Goal: Submit feedback/report problem

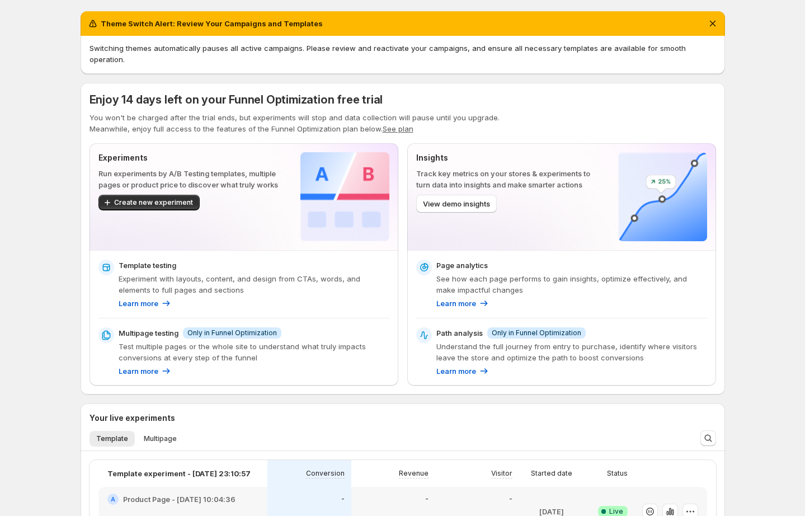
click at [183, 26] on h2 "Theme Switch Alert: Review Your Campaigns and Templates" at bounding box center [212, 23] width 222 height 11
click at [710, 18] on icon "Dismiss notification" at bounding box center [712, 23] width 11 height 11
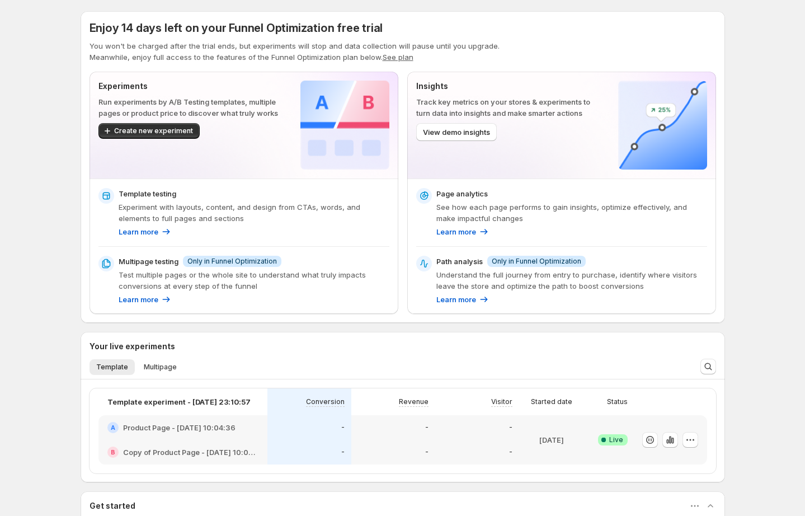
click at [465, 96] on p "Track key metrics on your stores & experiments to turn data into insights and m…" at bounding box center [508, 107] width 184 height 22
click at [462, 133] on span "View demo insights" at bounding box center [456, 131] width 67 height 11
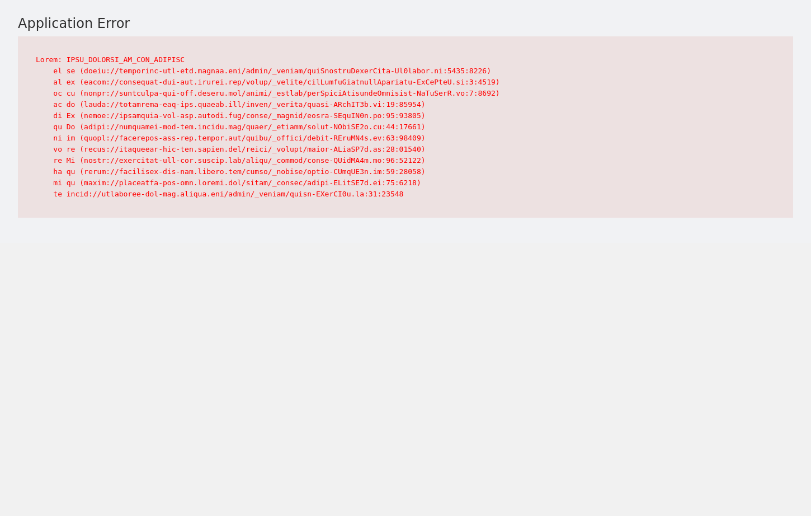
click at [117, 65] on pre at bounding box center [405, 126] width 775 height 181
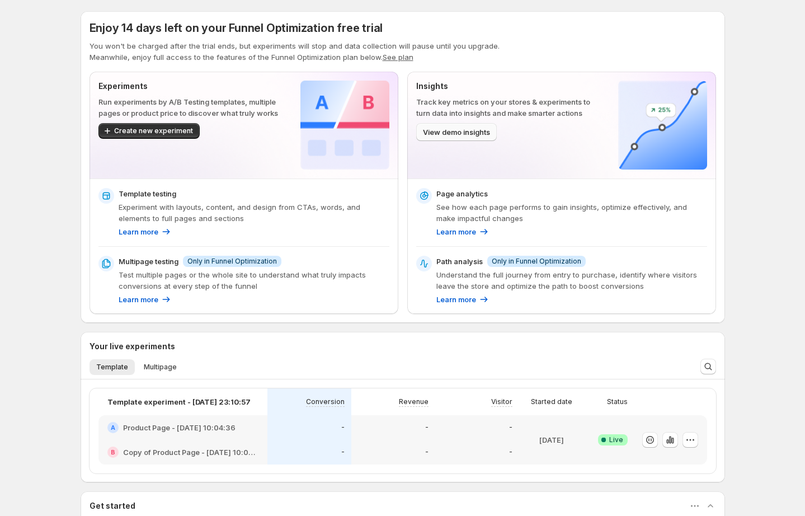
click at [427, 133] on span "View demo insights" at bounding box center [456, 131] width 67 height 11
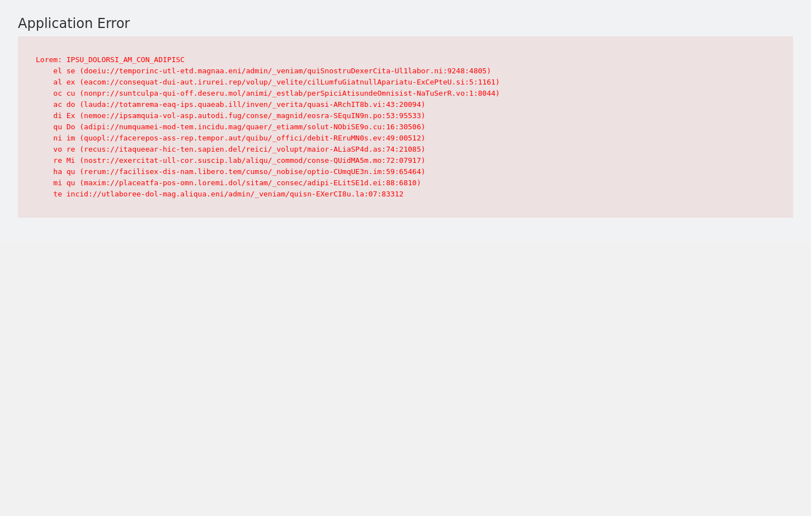
click at [130, 65] on pre at bounding box center [405, 126] width 775 height 181
click at [155, 56] on pre at bounding box center [405, 126] width 775 height 181
click at [355, 74] on pre at bounding box center [405, 126] width 775 height 181
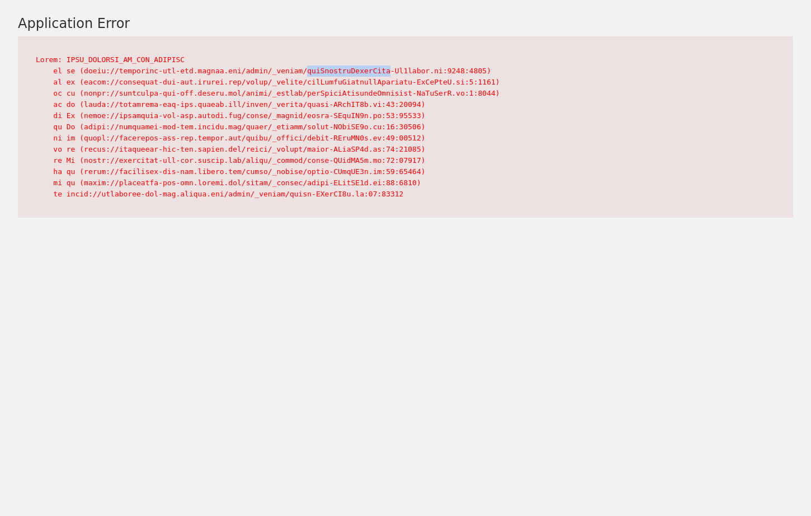
click at [355, 74] on pre at bounding box center [405, 126] width 775 height 181
copy pre "usePublishThemePage"
click at [388, 82] on pre at bounding box center [405, 126] width 775 height 181
copy pre "useAssetTemplateAssigned"
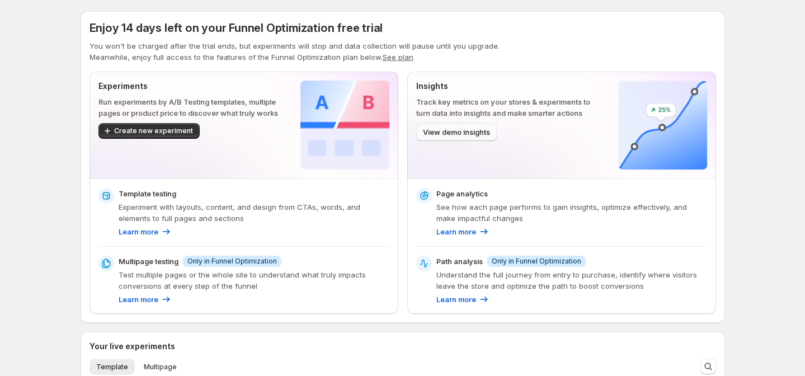
click at [488, 133] on span "View demo insights" at bounding box center [456, 131] width 67 height 11
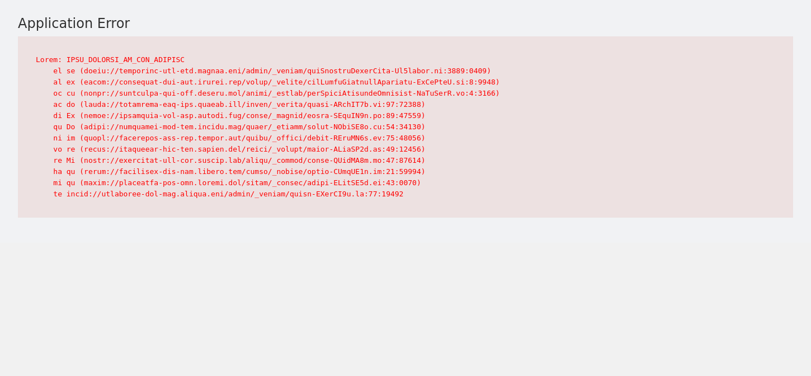
click at [139, 62] on pre at bounding box center [405, 126] width 775 height 181
drag, startPoint x: 139, startPoint y: 62, endPoint x: 242, endPoint y: 73, distance: 103.5
click at [140, 62] on pre at bounding box center [405, 126] width 775 height 181
click at [315, 74] on pre at bounding box center [405, 126] width 775 height 181
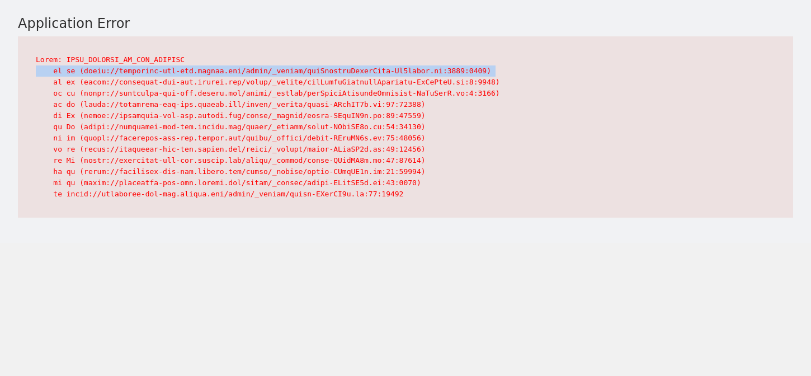
click at [315, 74] on pre at bounding box center [405, 126] width 775 height 181
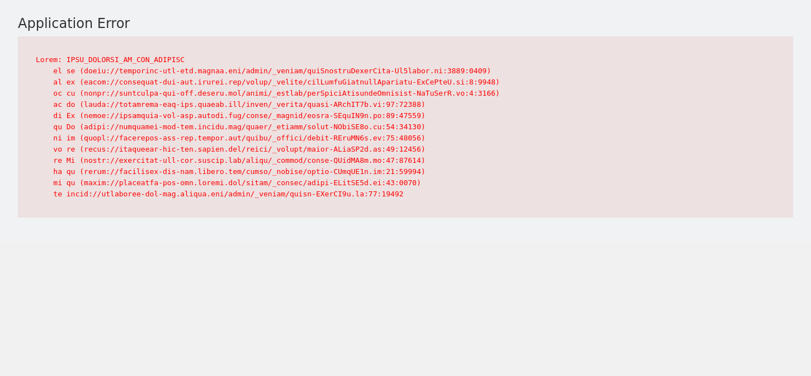
click at [398, 100] on pre at bounding box center [405, 126] width 775 height 181
click at [402, 105] on pre at bounding box center [405, 126] width 775 height 181
click at [406, 136] on pre at bounding box center [405, 126] width 775 height 181
click at [409, 166] on pre at bounding box center [405, 126] width 775 height 181
click at [460, 151] on pre at bounding box center [405, 126] width 775 height 181
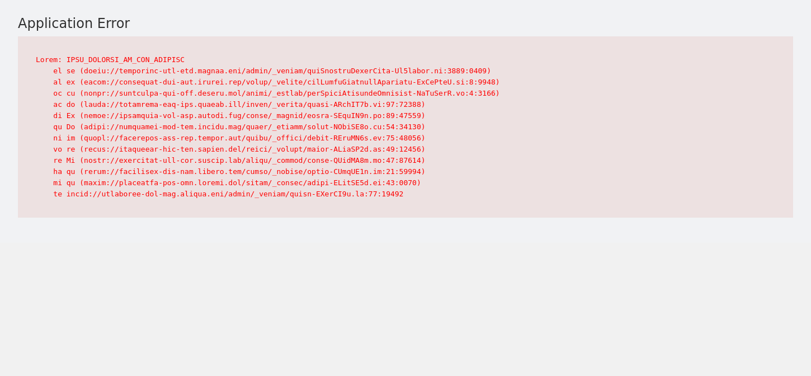
drag, startPoint x: 363, startPoint y: 192, endPoint x: 330, endPoint y: 185, distance: 33.8
click at [363, 191] on pre at bounding box center [405, 126] width 775 height 181
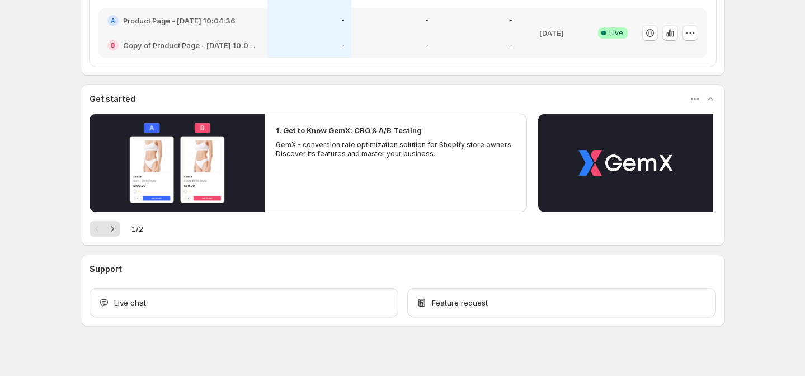
scroll to position [417, 0]
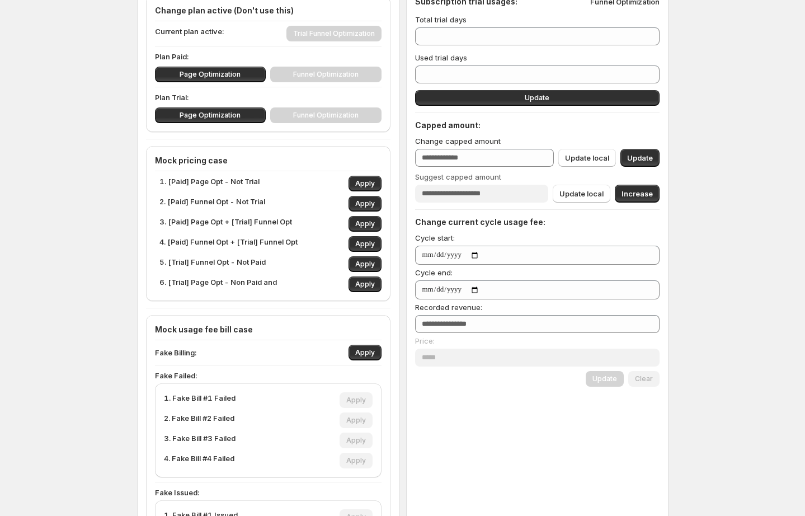
scroll to position [89, 0]
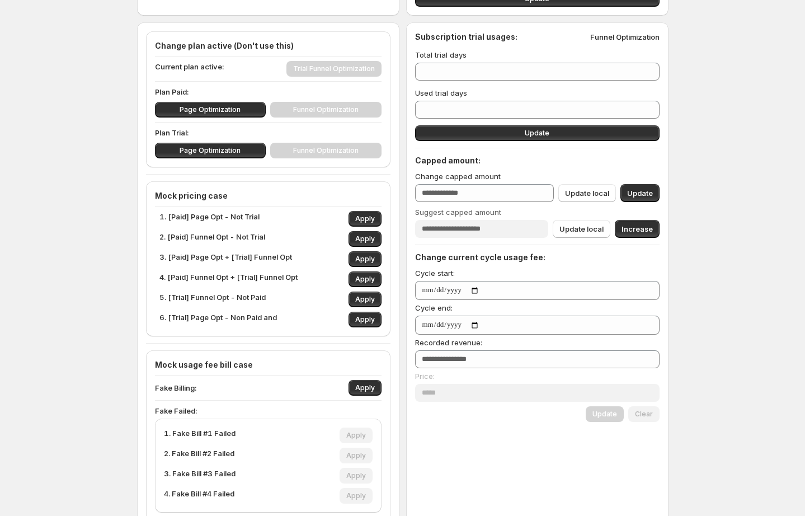
click at [468, 46] on div "Subscription trial usages: Funnel Optimization Total trial days ** Used trial d…" at bounding box center [537, 226] width 244 height 390
click at [473, 38] on h4 "Subscription trial usages:" at bounding box center [466, 36] width 102 height 11
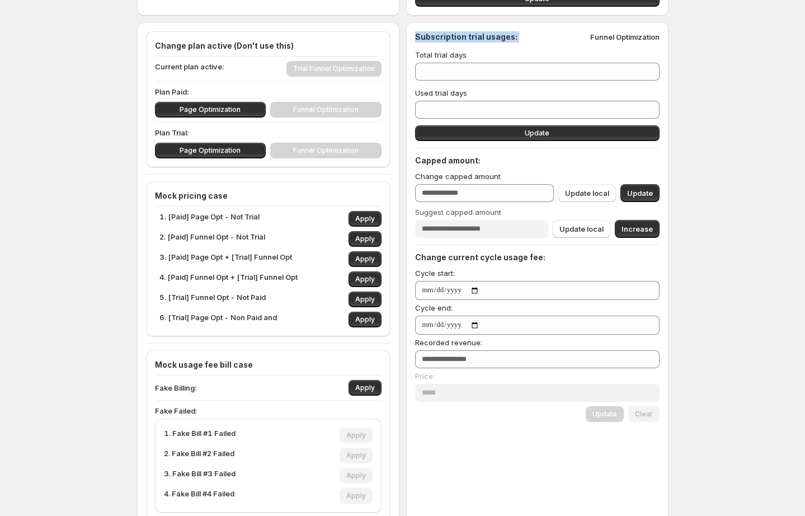
copy h4 "Subscription trial usages:"
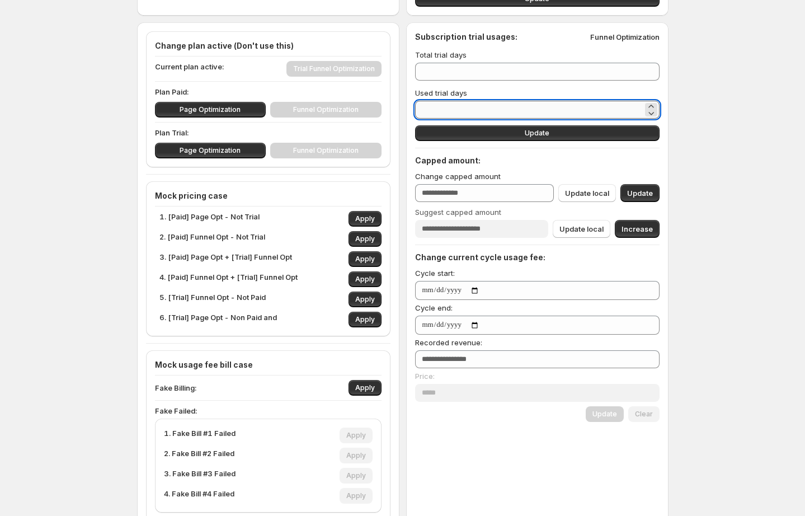
click at [441, 110] on input "*" at bounding box center [529, 110] width 228 height 18
type input "*"
type input "**"
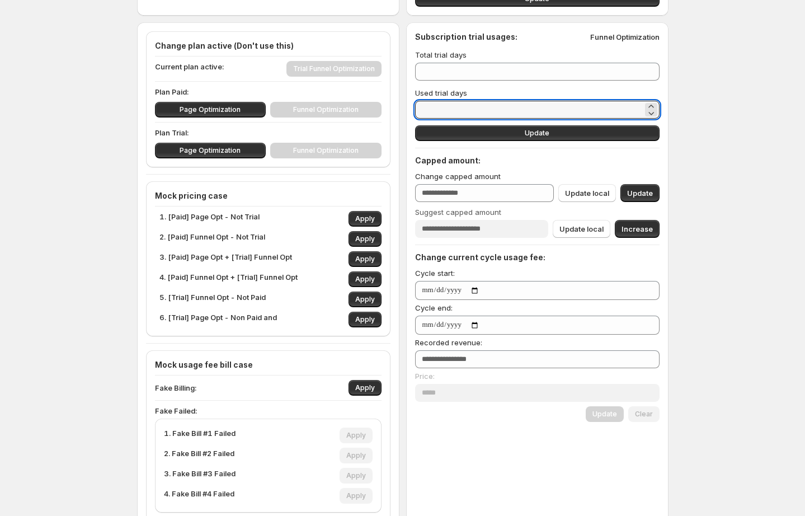
type input "**"
